Goal: Find specific page/section: Find specific page/section

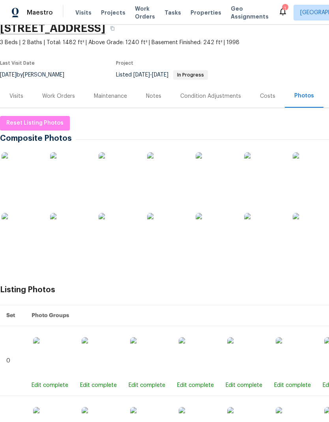
scroll to position [36, 0]
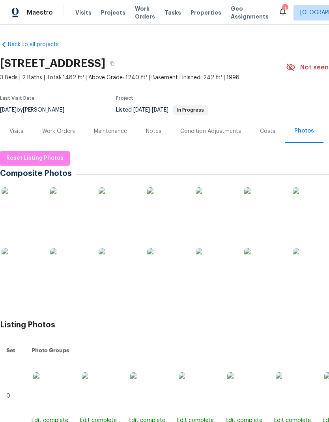
click at [58, 134] on div "Work Orders" at bounding box center [58, 131] width 33 height 8
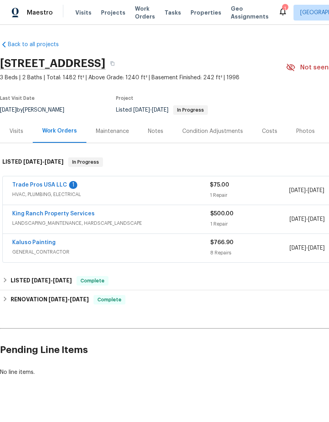
click at [51, 185] on link "Trade Pros USA LLC" at bounding box center [39, 185] width 55 height 6
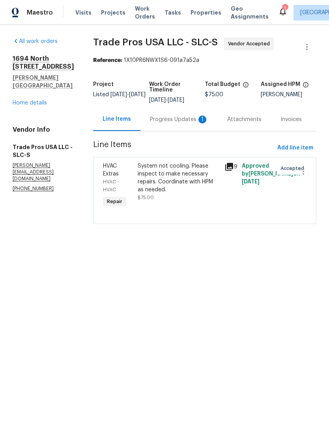
click at [172, 124] on div "Progress Updates 1" at bounding box center [179, 119] width 77 height 23
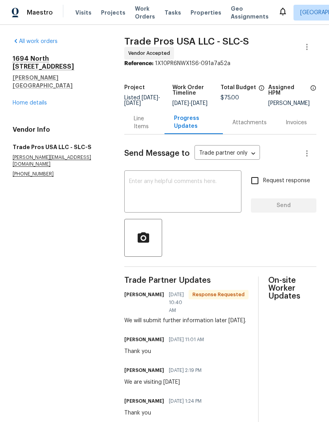
click at [40, 100] on link "Home details" at bounding box center [30, 103] width 34 height 6
